Goal: Navigation & Orientation: Find specific page/section

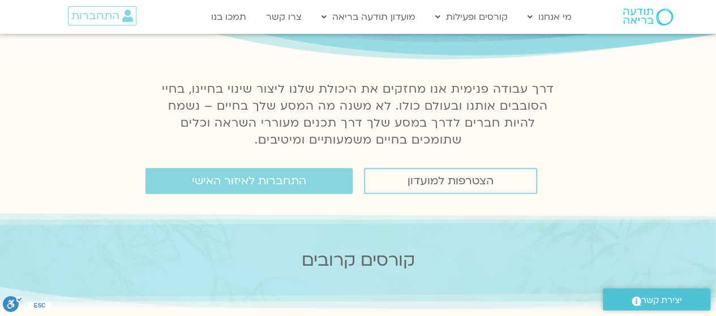
scroll to position [170, 0]
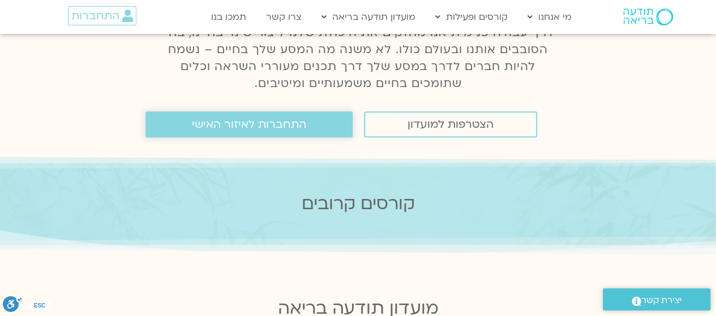
click at [266, 128] on span "התחברות לאיזור האישי" at bounding box center [249, 124] width 114 height 12
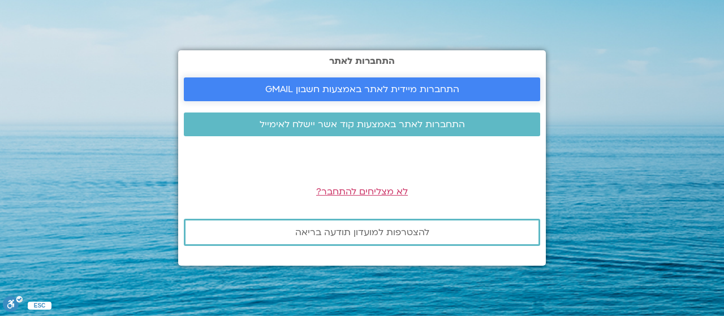
click at [433, 93] on span "התחברות מיידית לאתר באמצעות חשבון GMAIL" at bounding box center [362, 89] width 194 height 10
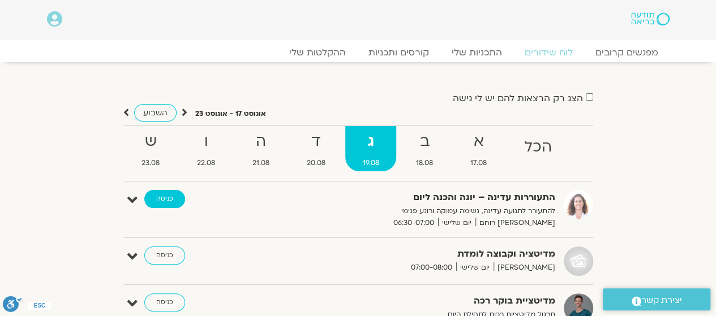
click at [173, 201] on link "כניסה" at bounding box center [164, 199] width 41 height 18
